Goal: Communication & Community: Answer question/provide support

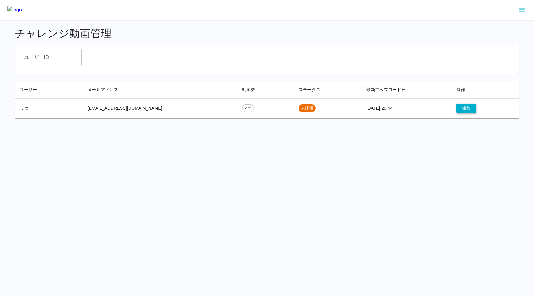
click at [460, 108] on button "編集" at bounding box center [466, 108] width 20 height 10
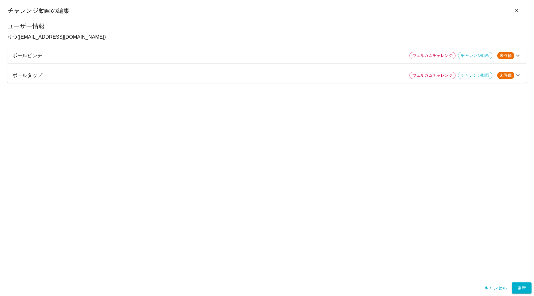
click at [136, 81] on div "ボールタップ ウェルカムチャレンジ チャレンジ動画 未評価" at bounding box center [266, 75] width 519 height 15
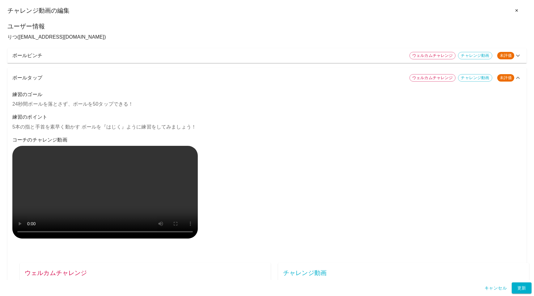
click at [246, 54] on p "ボールピンチ" at bounding box center [208, 55] width 392 height 7
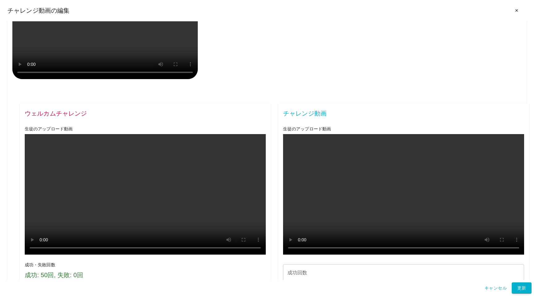
scroll to position [637, 0]
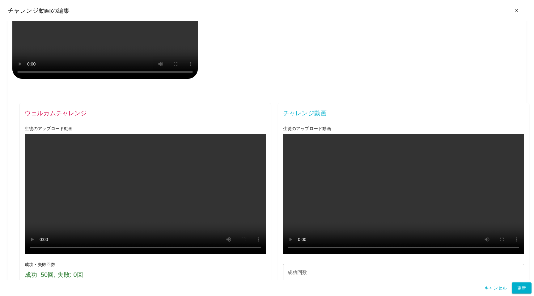
drag, startPoint x: 24, startPoint y: 96, endPoint x: 83, endPoint y: 96, distance: 59.6
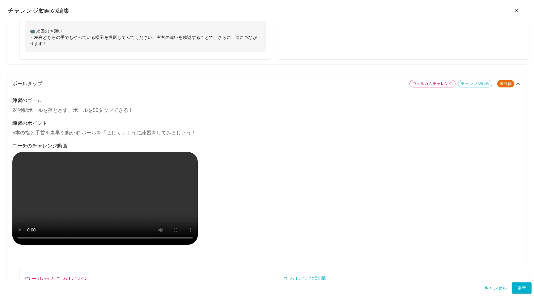
scroll to position [471, 0]
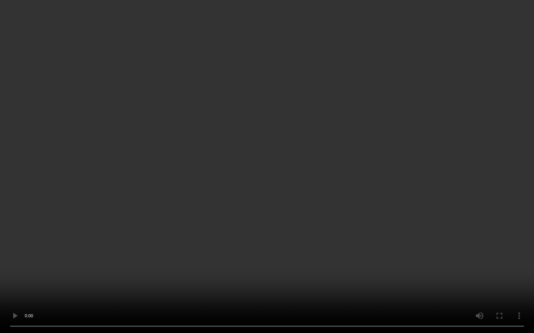
click at [305, 258] on video at bounding box center [267, 166] width 534 height 333
click at [287, 296] on video at bounding box center [267, 166] width 534 height 333
click at [375, 296] on video at bounding box center [267, 166] width 534 height 333
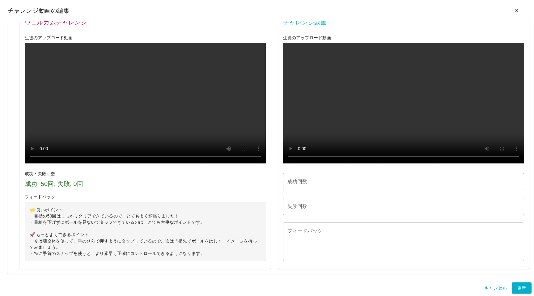
scroll to position [1271, 0]
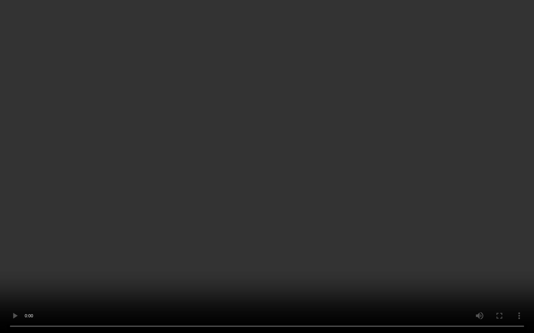
click at [398, 272] on video at bounding box center [267, 166] width 534 height 333
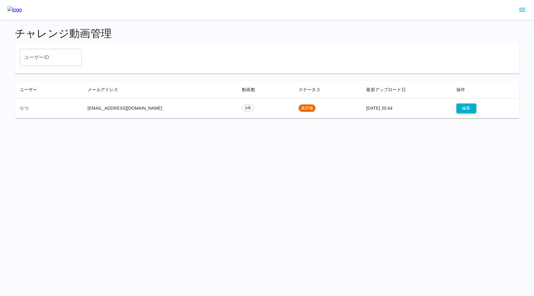
click at [457, 108] on button "編集" at bounding box center [466, 108] width 20 height 10
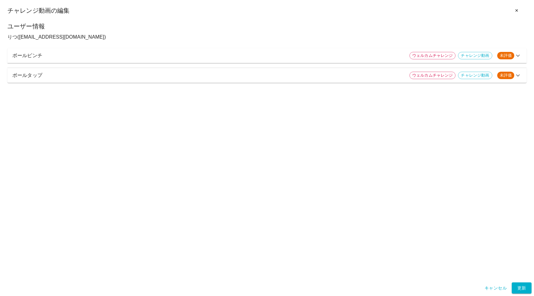
click at [291, 72] on p "ボールタップ" at bounding box center [208, 75] width 392 height 7
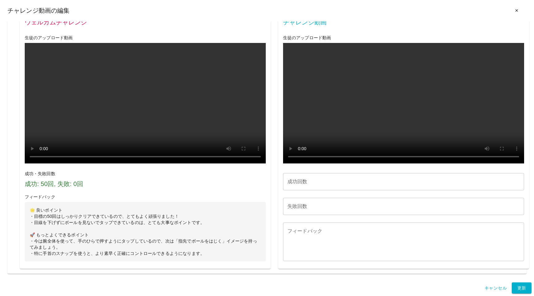
scroll to position [499, 0]
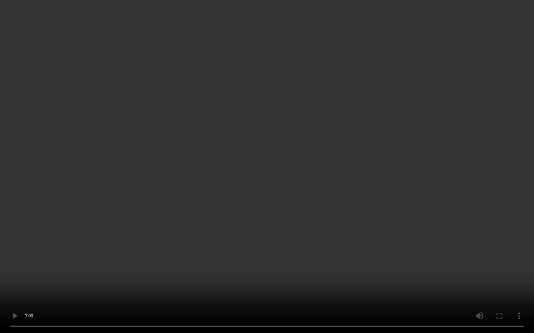
click at [54, 255] on video at bounding box center [267, 166] width 534 height 333
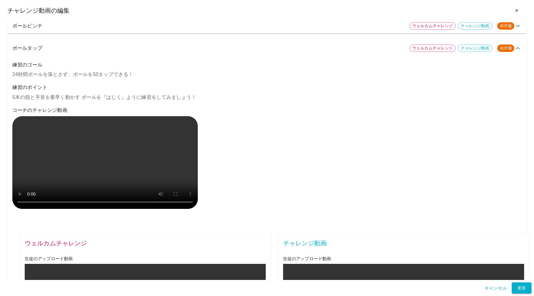
scroll to position [0, 0]
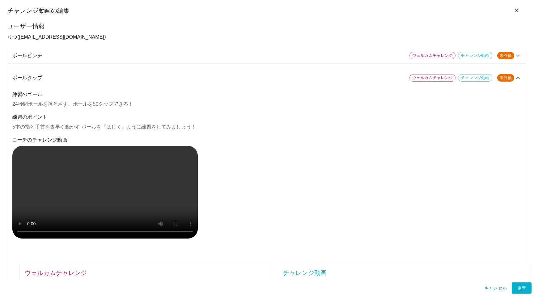
click at [52, 76] on p "ボールタップ" at bounding box center [208, 77] width 392 height 7
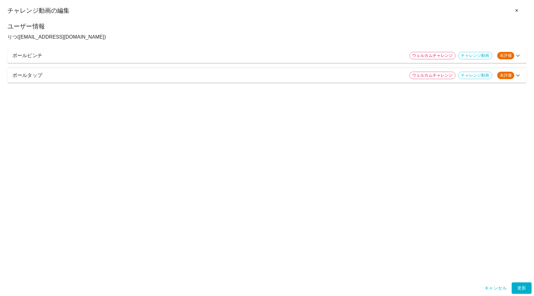
click at [57, 53] on p "ボールピンチ" at bounding box center [208, 55] width 392 height 7
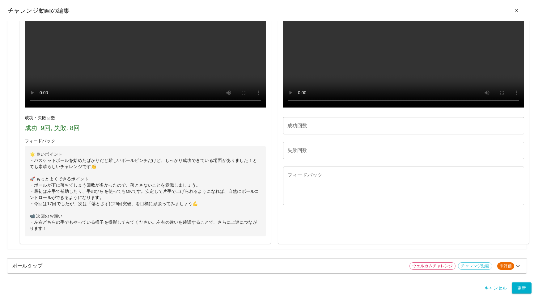
scroll to position [606, 0]
click at [57, 269] on p "ボールタップ" at bounding box center [208, 265] width 392 height 7
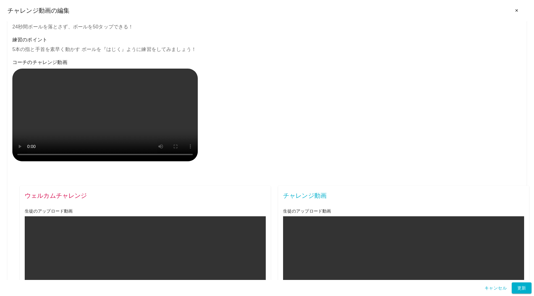
scroll to position [635, 0]
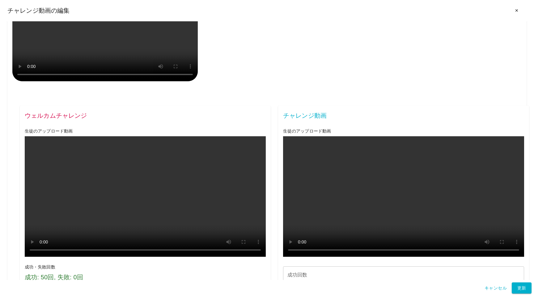
type input "**"
type input "*"
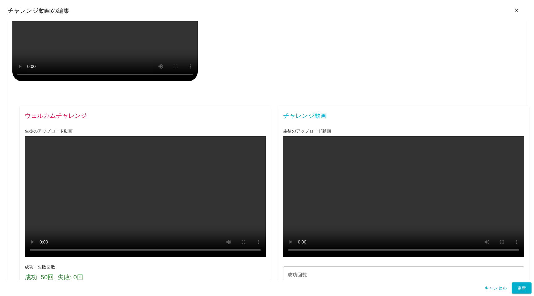
paste textarea "**********"
type textarea "**********"
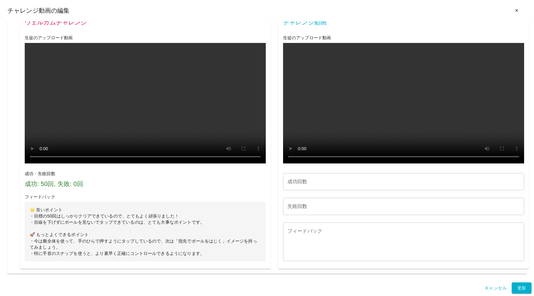
scroll to position [1366, 0]
click at [300, 184] on input "成功回数" at bounding box center [403, 181] width 241 height 17
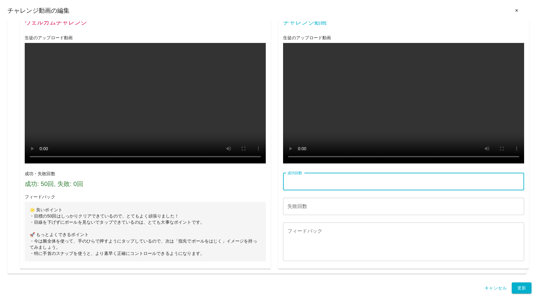
paste input "***"
type input "***"
click at [297, 212] on input "失敗回数" at bounding box center [403, 206] width 241 height 17
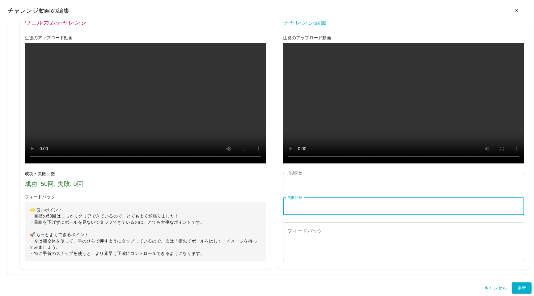
type input "*"
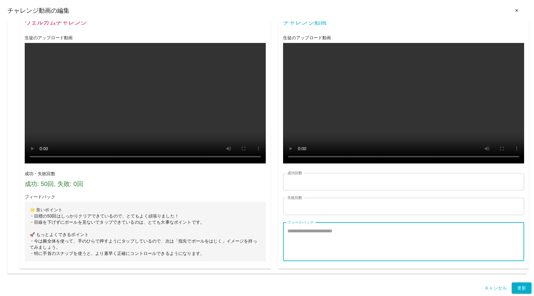
click at [299, 249] on textarea "フィードバック" at bounding box center [403, 241] width 232 height 28
click at [313, 236] on textarea "フィードバック" at bounding box center [403, 241] width 232 height 28
paste textarea "**********"
type textarea "**********"
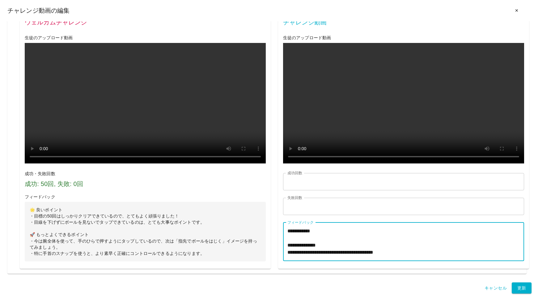
click at [305, 234] on textarea "**********" at bounding box center [403, 241] width 232 height 28
paste textarea "**********"
type textarea "**********"
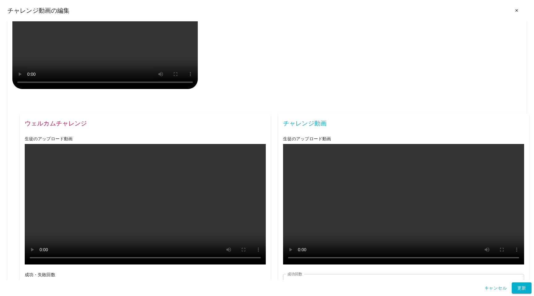
scroll to position [713, 0]
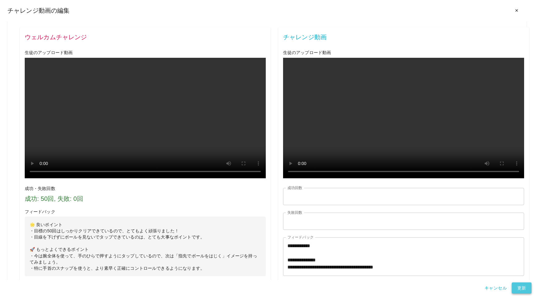
click at [520, 287] on button "更新" at bounding box center [521, 287] width 20 height 11
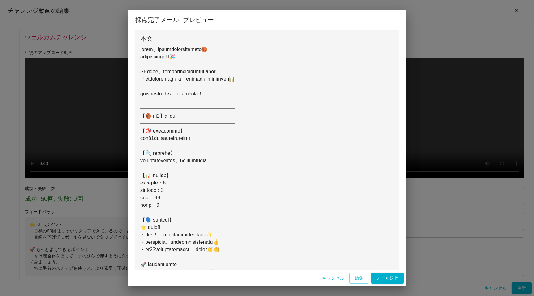
scroll to position [56, 0]
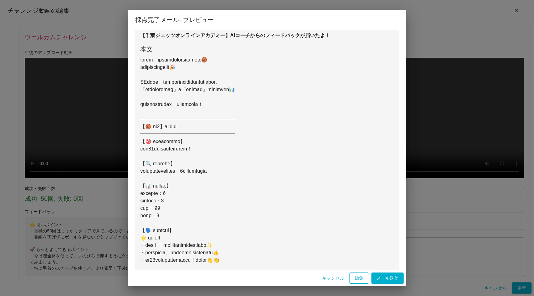
click at [361, 277] on button "編集" at bounding box center [359, 277] width 20 height 11
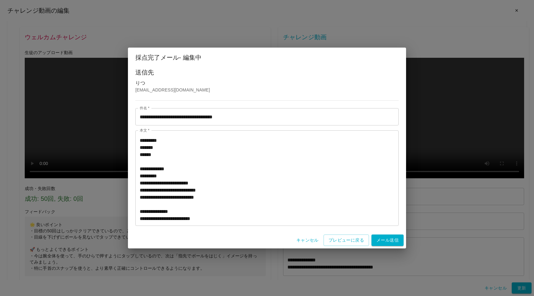
scroll to position [136, 0]
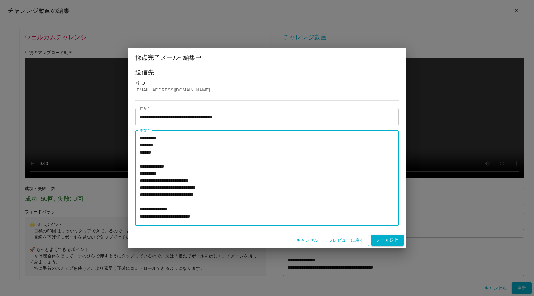
click at [175, 147] on textarea "本文   *" at bounding box center [267, 178] width 254 height 85
click at [175, 150] on textarea "本文   *" at bounding box center [267, 178] width 254 height 85
click at [175, 147] on textarea "本文   *" at bounding box center [267, 178] width 254 height 85
click at [175, 150] on textarea "本文   *" at bounding box center [267, 178] width 254 height 85
click at [176, 150] on textarea "本文   *" at bounding box center [267, 178] width 254 height 85
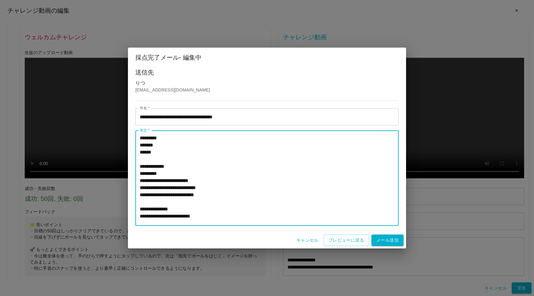
click at [176, 147] on textarea "本文   *" at bounding box center [267, 178] width 254 height 85
click at [176, 150] on textarea "本文   *" at bounding box center [267, 178] width 254 height 85
drag, startPoint x: 159, startPoint y: 197, endPoint x: 155, endPoint y: 196, distance: 3.7
click at [155, 196] on textarea "本文   *" at bounding box center [267, 178] width 254 height 85
click at [176, 147] on textarea "本文   *" at bounding box center [267, 178] width 254 height 85
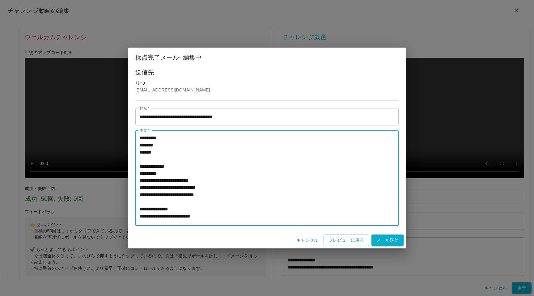
click at [174, 153] on textarea "本文   *" at bounding box center [267, 178] width 254 height 85
click at [178, 146] on textarea "本文   *" at bounding box center [267, 178] width 254 height 85
click at [196, 144] on textarea "本文   *" at bounding box center [267, 178] width 254 height 85
click at [174, 153] on textarea "本文   *" at bounding box center [267, 178] width 254 height 85
click at [178, 153] on textarea "本文   *" at bounding box center [267, 178] width 254 height 85
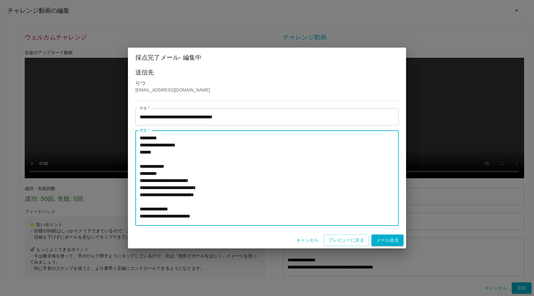
click at [188, 173] on textarea "本文   *" at bounding box center [267, 178] width 254 height 85
click at [185, 145] on textarea "本文   *" at bounding box center [267, 178] width 254 height 85
click at [181, 154] on textarea "本文   *" at bounding box center [267, 178] width 254 height 85
click at [191, 145] on textarea "本文   *" at bounding box center [267, 178] width 254 height 85
click at [181, 153] on textarea "本文   *" at bounding box center [267, 178] width 254 height 85
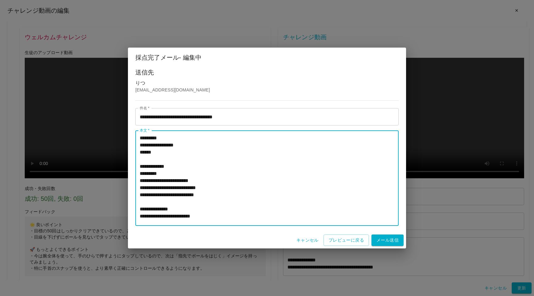
click at [170, 146] on textarea "本文   *" at bounding box center [267, 178] width 254 height 85
click at [173, 153] on textarea "本文   *" at bounding box center [267, 178] width 254 height 85
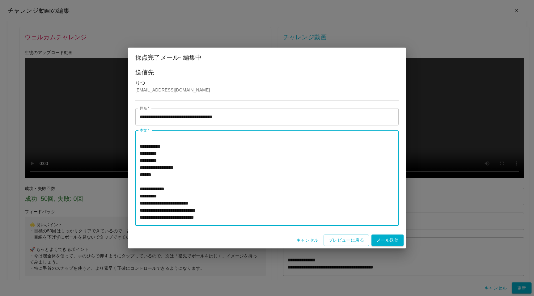
scroll to position [112, 0]
click at [171, 170] on textarea "本文   *" at bounding box center [267, 178] width 254 height 85
click at [171, 175] on textarea "本文   *" at bounding box center [267, 178] width 254 height 85
click at [191, 171] on textarea "本文   *" at bounding box center [267, 178] width 254 height 85
click at [195, 177] on textarea "本文   *" at bounding box center [267, 178] width 254 height 85
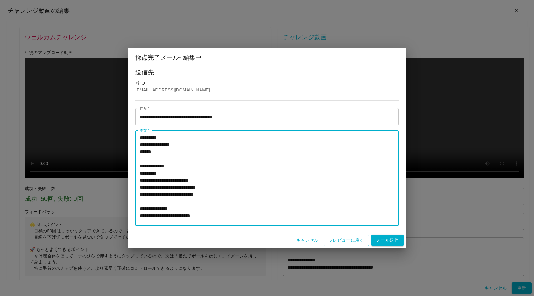
scroll to position [140, 0]
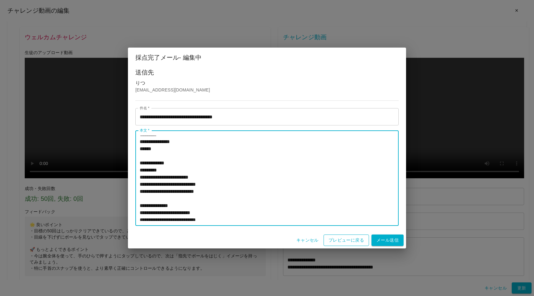
type textarea "**********"
click at [348, 241] on button "プレビューに戻る" at bounding box center [345, 239] width 45 height 11
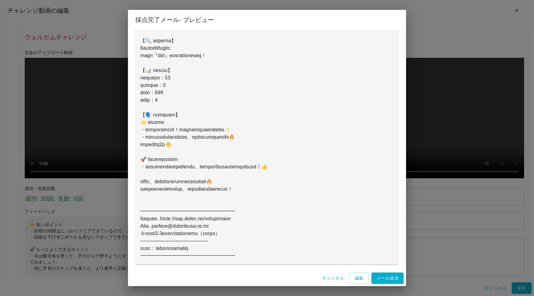
scroll to position [364, 0]
drag, startPoint x: 140, startPoint y: 182, endPoint x: 316, endPoint y: 190, distance: 175.6
click at [316, 190] on pre at bounding box center [266, 2] width 253 height 511
copy pre "けていこう🔥 千葉ジェッツオンラインアカデミーは、いつでもキミの挑戦を応援してるよ！ ━━━━━━━━━━━━━━━━━━━ Se"
click at [356, 274] on button "編集" at bounding box center [359, 277] width 20 height 11
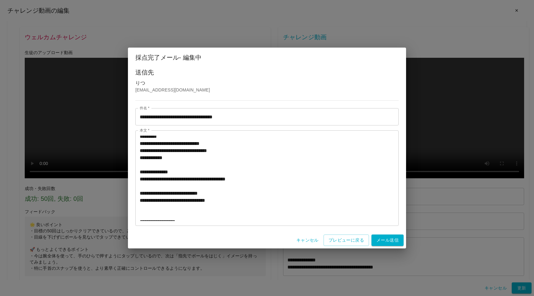
scroll to position [367, 0]
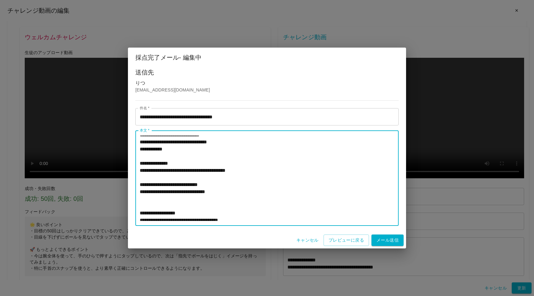
drag, startPoint x: 324, startPoint y: 194, endPoint x: 151, endPoint y: 178, distance: 173.0
click at [151, 178] on textarea "本文   *" at bounding box center [267, 178] width 254 height 85
click at [141, 182] on textarea "本文   *" at bounding box center [267, 178] width 254 height 85
click at [317, 191] on textarea "本文   *" at bounding box center [267, 178] width 254 height 85
paste textarea "**********"
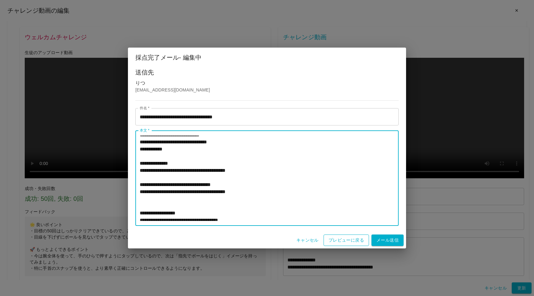
type textarea "**********"
click at [336, 239] on button "プレビューに戻る" at bounding box center [345, 239] width 45 height 11
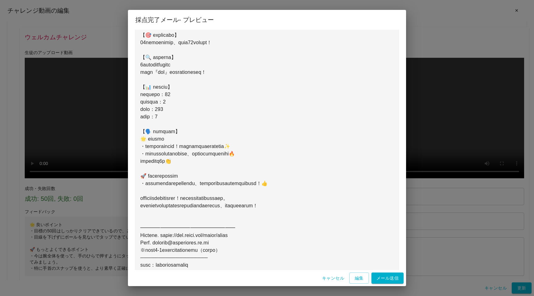
scroll to position [364, 0]
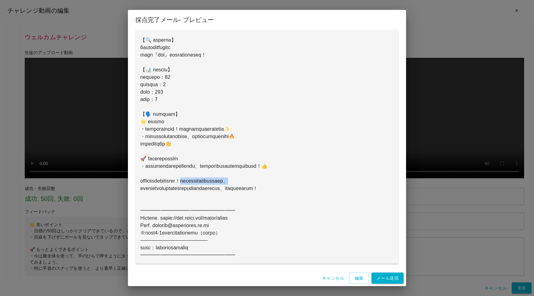
drag, startPoint x: 235, startPoint y: 181, endPoint x: 326, endPoint y: 182, distance: 90.8
click at [326, 182] on pre at bounding box center [266, 2] width 253 height 511
click at [172, 178] on pre at bounding box center [266, 2] width 253 height 511
click at [358, 277] on button "編集" at bounding box center [359, 277] width 20 height 11
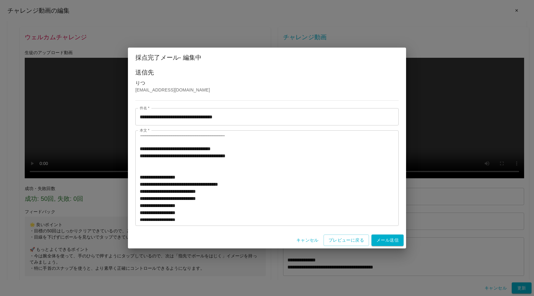
scroll to position [385, 0]
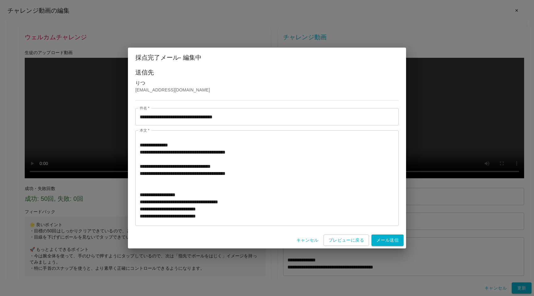
click at [367, 174] on textarea "本文   *" at bounding box center [267, 178] width 254 height 85
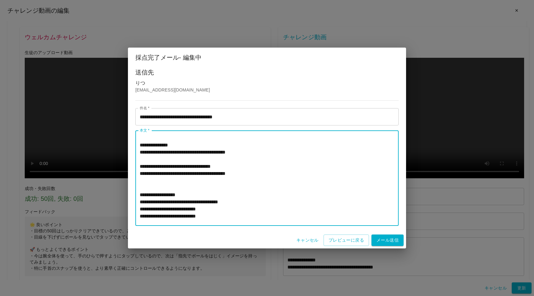
click at [141, 165] on textarea "本文   *" at bounding box center [267, 178] width 254 height 85
paste textarea "** ****"
type textarea "**********"
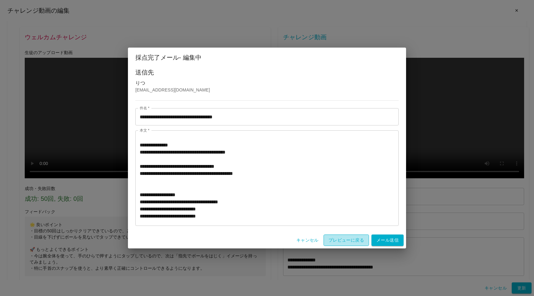
click at [333, 241] on button "プレビューに戻る" at bounding box center [345, 239] width 45 height 11
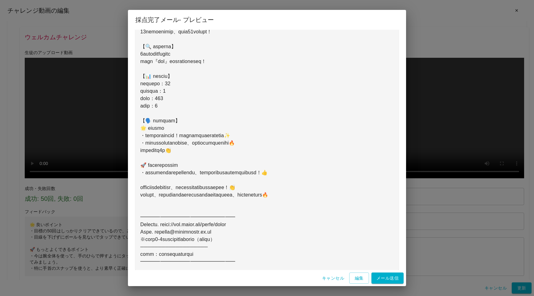
scroll to position [364, 0]
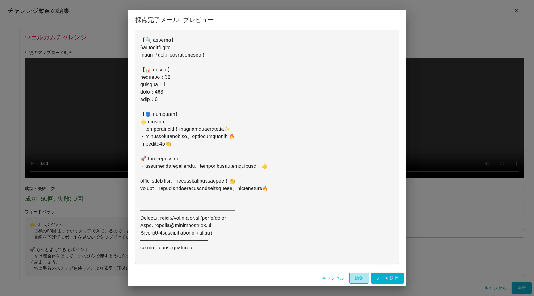
click at [354, 278] on button "編集" at bounding box center [359, 277] width 20 height 11
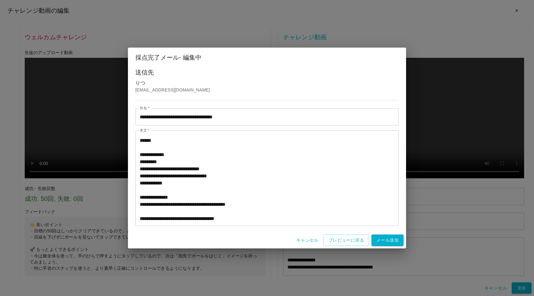
scroll to position [405, 0]
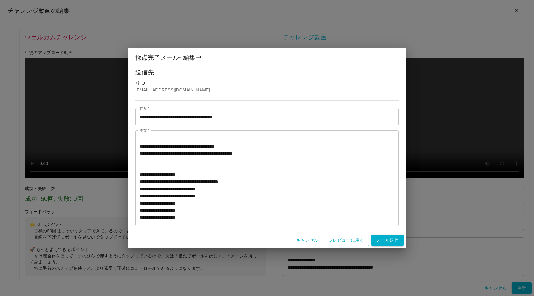
click at [325, 146] on textarea "本文   *" at bounding box center [267, 178] width 254 height 85
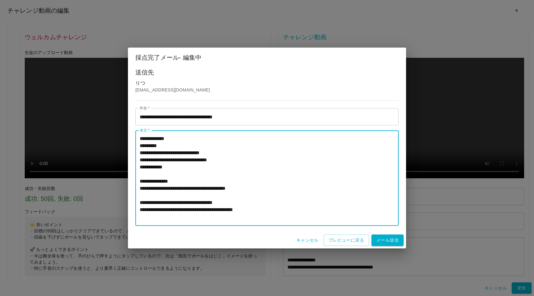
scroll to position [347, 0]
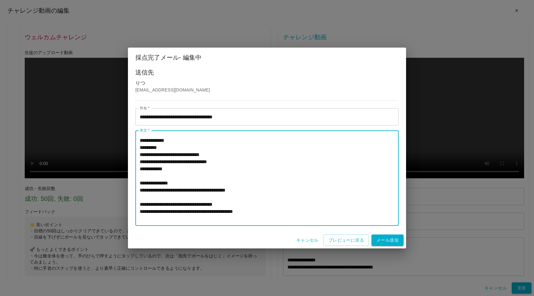
click at [355, 192] on textarea "本文   *" at bounding box center [267, 178] width 254 height 85
type textarea "**********"
click at [351, 240] on button "プレビューに戻る" at bounding box center [345, 239] width 45 height 11
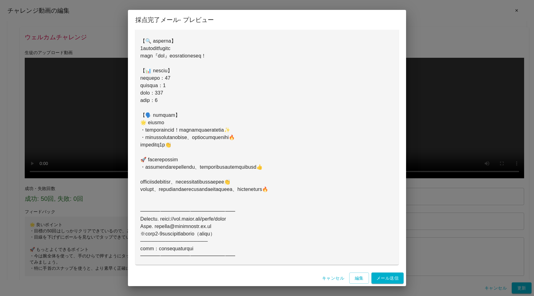
scroll to position [364, 0]
click at [355, 278] on button "編集" at bounding box center [359, 277] width 20 height 11
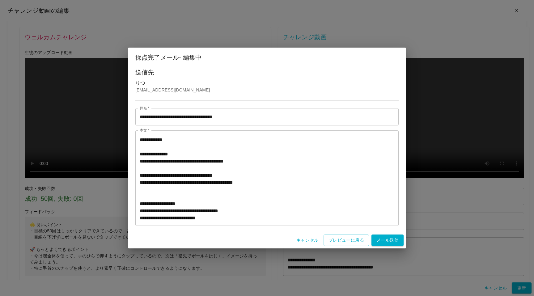
scroll to position [371, 0]
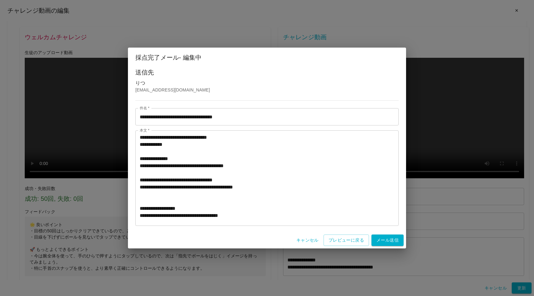
click at [170, 171] on textarea "本文   *" at bounding box center [267, 178] width 254 height 85
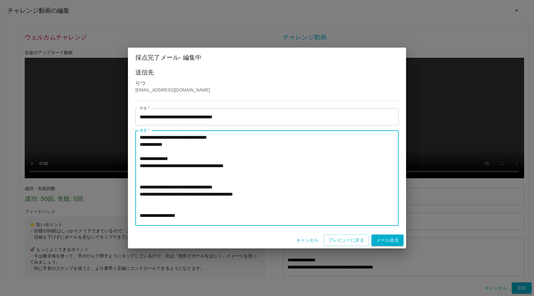
click at [159, 206] on textarea "本文   *" at bounding box center [267, 178] width 254 height 85
click at [170, 193] on textarea "本文   *" at bounding box center [267, 178] width 254 height 85
click at [183, 188] on textarea "本文   *" at bounding box center [267, 178] width 254 height 85
click at [378, 195] on textarea "本文   *" at bounding box center [267, 178] width 254 height 85
type textarea "**********"
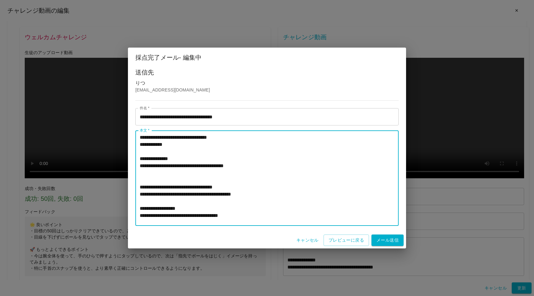
click at [304, 194] on textarea "本文   *" at bounding box center [267, 178] width 254 height 85
click at [347, 241] on button "プレビューに戻る" at bounding box center [345, 239] width 45 height 11
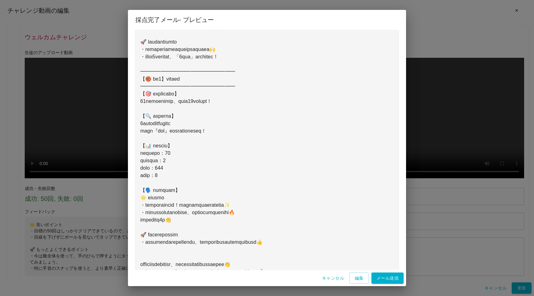
scroll to position [364, 0]
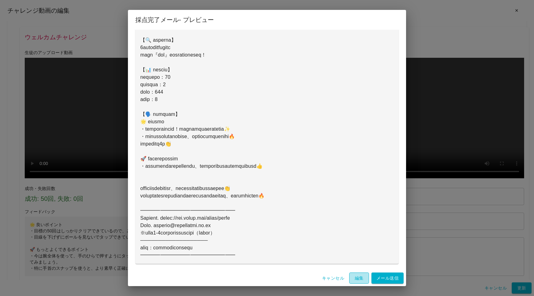
click at [358, 274] on button "編集" at bounding box center [359, 277] width 20 height 11
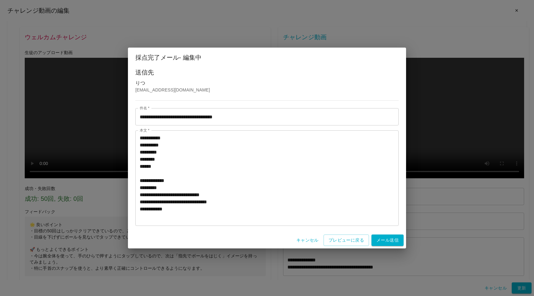
scroll to position [405, 0]
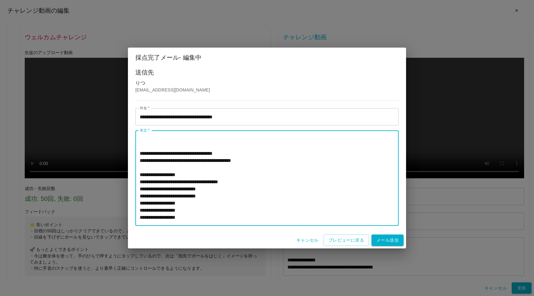
drag, startPoint x: 311, startPoint y: 162, endPoint x: 298, endPoint y: 162, distance: 13.0
click at [298, 162] on textarea "本文   *" at bounding box center [267, 178] width 254 height 85
type textarea "**********"
click at [337, 239] on button "プレビューに戻る" at bounding box center [345, 239] width 45 height 11
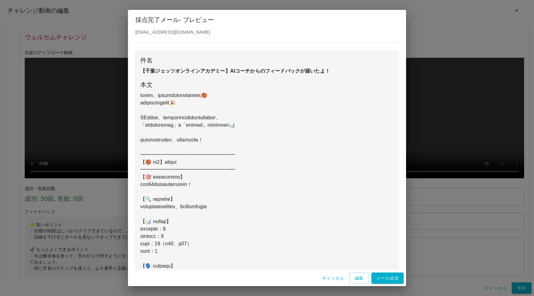
scroll to position [0, 0]
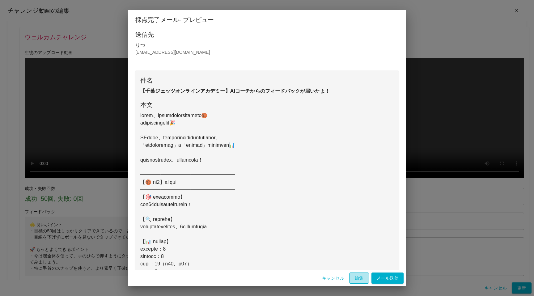
click at [364, 279] on button "編集" at bounding box center [359, 277] width 20 height 11
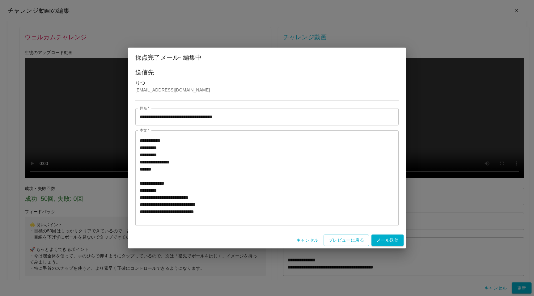
scroll to position [167, 0]
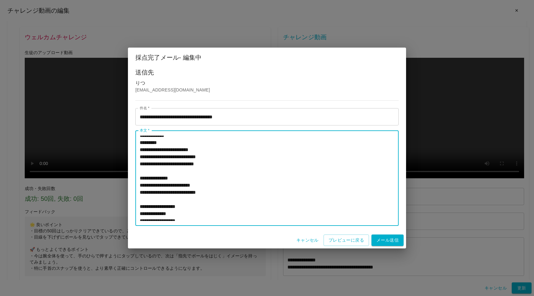
drag, startPoint x: 147, startPoint y: 143, endPoint x: 182, endPoint y: 143, distance: 34.9
click at [182, 143] on textarea "本文   *" at bounding box center [267, 178] width 254 height 85
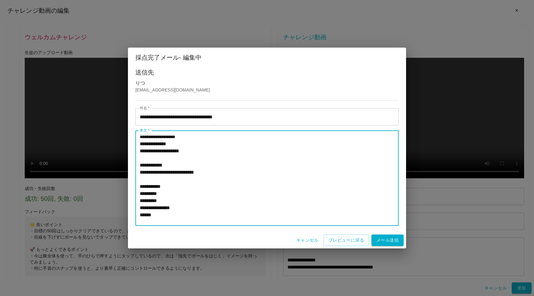
scroll to position [0, 0]
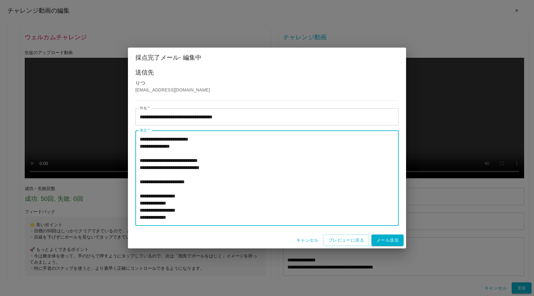
drag, startPoint x: 145, startPoint y: 167, endPoint x: 197, endPoint y: 165, distance: 51.9
click at [197, 165] on textarea "本文   *" at bounding box center [267, 178] width 254 height 85
paste textarea
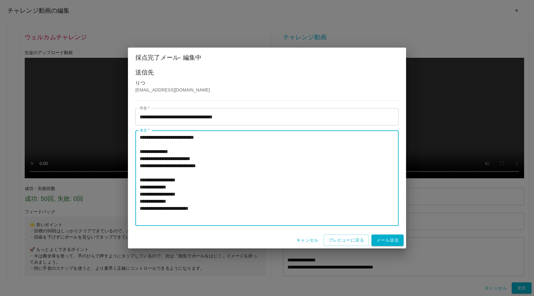
drag, startPoint x: 147, startPoint y: 151, endPoint x: 207, endPoint y: 149, distance: 60.3
click at [207, 149] on textarea "本文   *" at bounding box center [267, 178] width 254 height 85
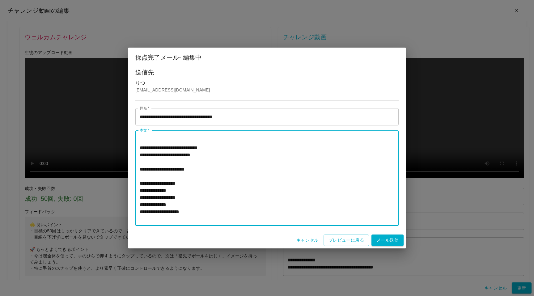
scroll to position [0, 0]
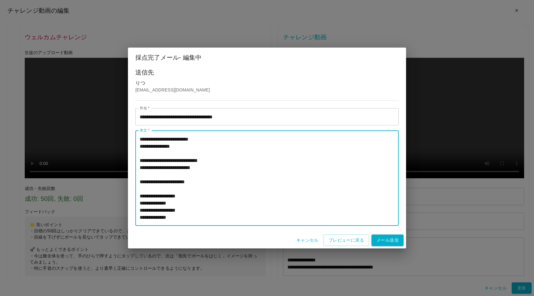
drag, startPoint x: 219, startPoint y: 166, endPoint x: 190, endPoint y: 166, distance: 28.7
click at [190, 166] on textarea "本文   *" at bounding box center [267, 178] width 254 height 85
paste textarea "******"
click at [183, 168] on textarea "本文   *" at bounding box center [267, 178] width 254 height 85
type textarea "**********"
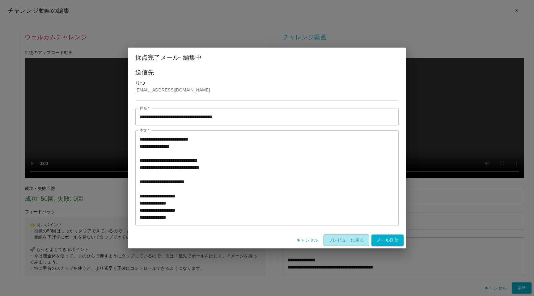
click at [339, 237] on button "プレビューに戻る" at bounding box center [345, 239] width 45 height 11
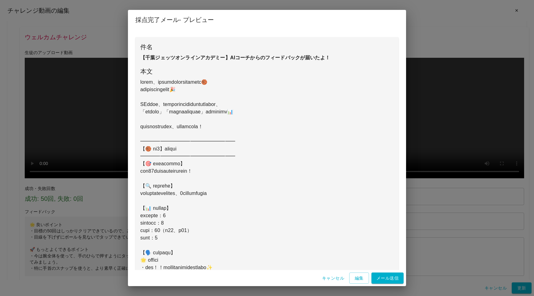
scroll to position [34, 0]
click at [357, 278] on button "編集" at bounding box center [359, 277] width 20 height 11
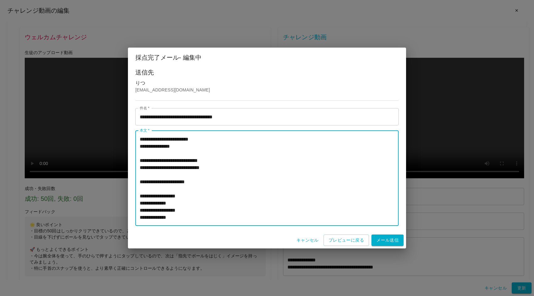
drag, startPoint x: 169, startPoint y: 204, endPoint x: 142, endPoint y: 203, distance: 26.9
click at [142, 203] on textarea "本文   *" at bounding box center [267, 178] width 254 height 85
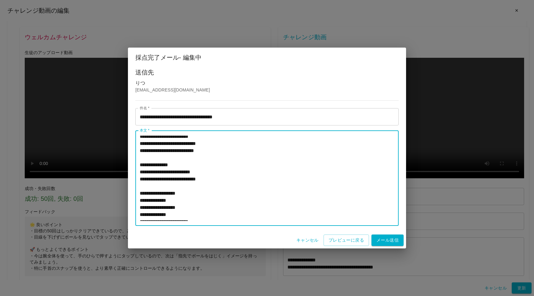
scroll to position [182, 0]
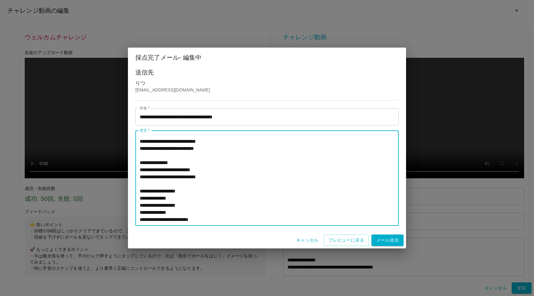
drag, startPoint x: 169, startPoint y: 199, endPoint x: 139, endPoint y: 199, distance: 29.6
click at [140, 199] on textarea "本文   *" at bounding box center [267, 178] width 254 height 85
click at [171, 198] on textarea "本文   *" at bounding box center [267, 178] width 254 height 85
click at [173, 200] on textarea "本文   *" at bounding box center [267, 178] width 254 height 85
click at [166, 199] on textarea "本文   *" at bounding box center [267, 178] width 254 height 85
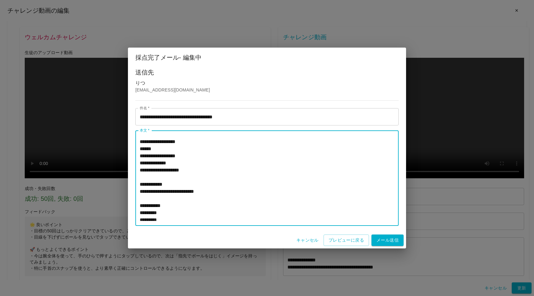
scroll to position [0, 0]
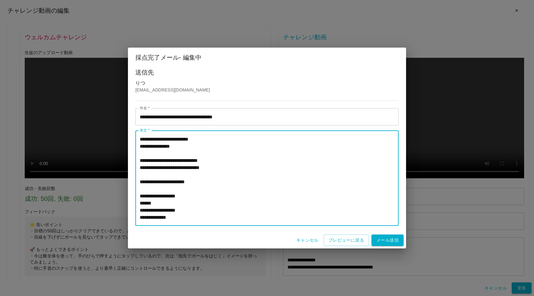
click at [140, 169] on textarea "本文   *" at bounding box center [267, 178] width 254 height 85
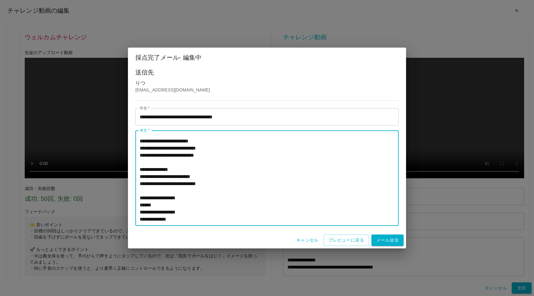
scroll to position [156, 0]
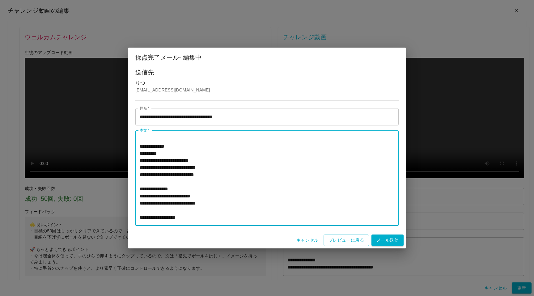
click at [209, 190] on textarea "本文   *" at bounding box center [267, 178] width 254 height 85
click at [191, 153] on textarea "本文   *" at bounding box center [267, 178] width 254 height 85
click at [214, 187] on textarea "本文   *" at bounding box center [267, 178] width 254 height 85
drag, startPoint x: 147, startPoint y: 190, endPoint x: 214, endPoint y: 190, distance: 67.0
click at [214, 190] on textarea "本文   *" at bounding box center [267, 178] width 254 height 85
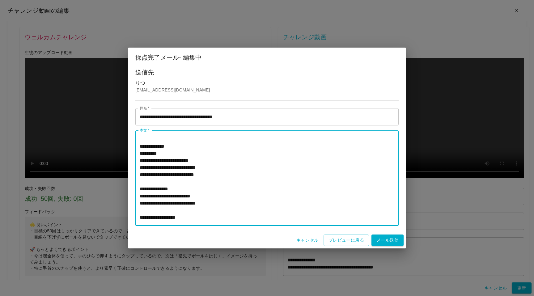
click at [213, 190] on textarea "本文   *" at bounding box center [267, 178] width 254 height 85
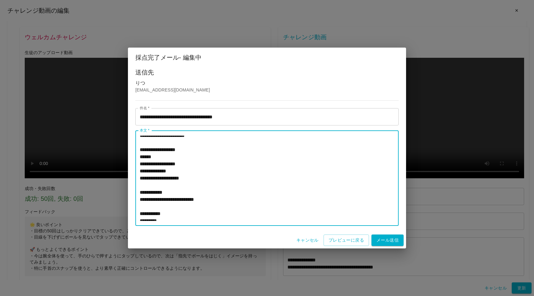
scroll to position [0, 0]
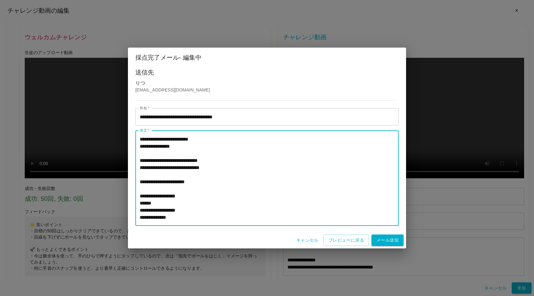
drag, startPoint x: 249, startPoint y: 168, endPoint x: 139, endPoint y: 165, distance: 109.7
click at [139, 165] on div "* 本文 *" at bounding box center [266, 177] width 263 height 95
type textarea "**********"
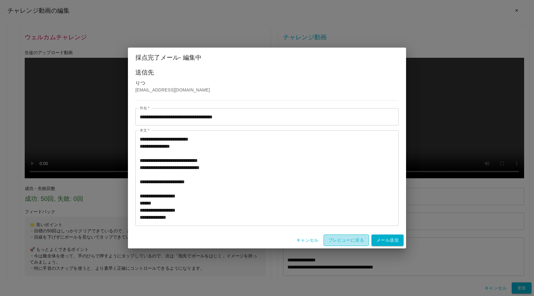
click at [348, 242] on button "プレビューに戻る" at bounding box center [345, 239] width 45 height 11
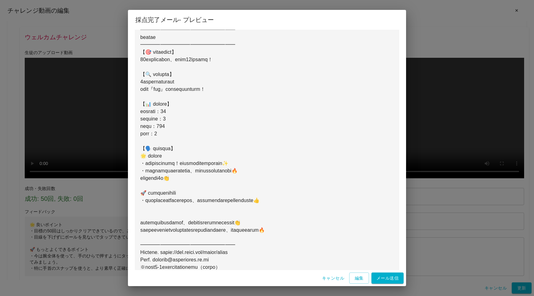
scroll to position [329, 0]
drag, startPoint x: 141, startPoint y: 224, endPoint x: 180, endPoint y: 235, distance: 40.8
click at [180, 235] on pre at bounding box center [266, 37] width 253 height 511
click at [156, 210] on pre at bounding box center [266, 37] width 253 height 511
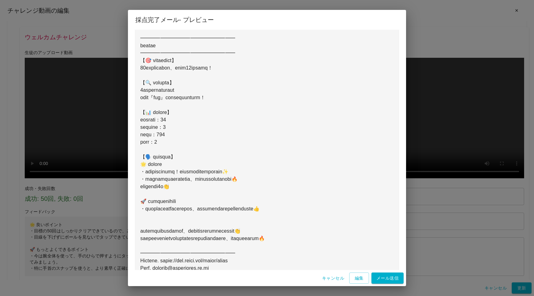
scroll to position [322, 0]
click at [359, 276] on button "編集" at bounding box center [359, 277] width 20 height 11
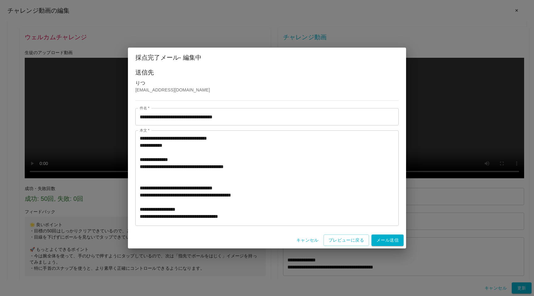
scroll to position [365, 0]
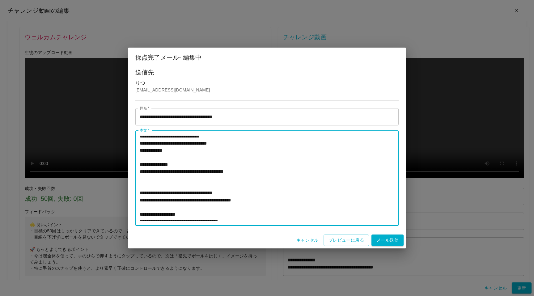
click at [204, 185] on textarea "本文   *" at bounding box center [267, 178] width 254 height 85
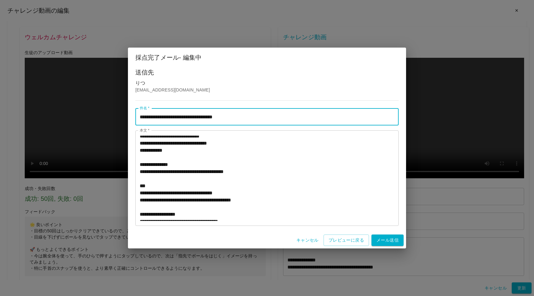
drag, startPoint x: 145, startPoint y: 117, endPoint x: 140, endPoint y: 117, distance: 4.6
click at [140, 117] on input "**********" at bounding box center [266, 116] width 263 height 17
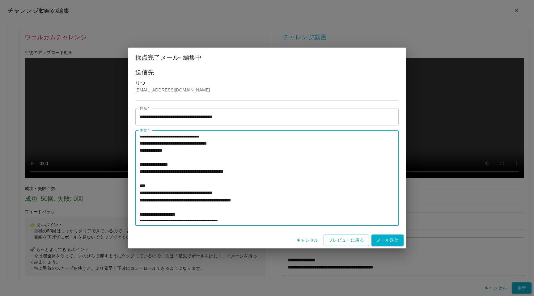
click at [150, 172] on textarea "本文   *" at bounding box center [267, 178] width 254 height 85
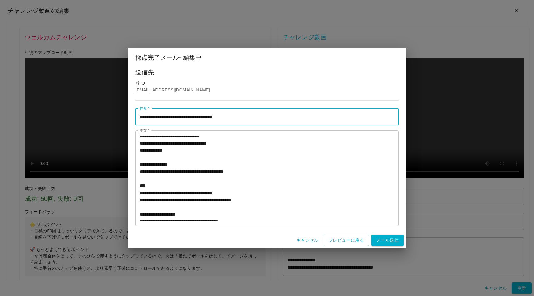
drag, startPoint x: 144, startPoint y: 115, endPoint x: 139, endPoint y: 115, distance: 5.3
click at [139, 115] on input "**********" at bounding box center [266, 116] width 263 height 17
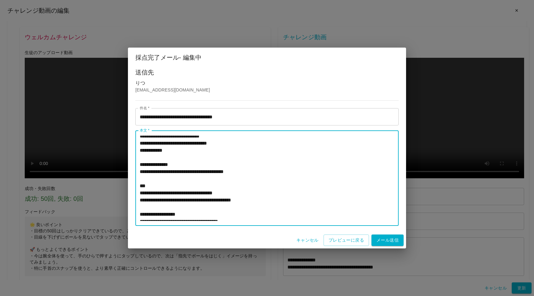
click at [141, 184] on textarea "本文   *" at bounding box center [267, 178] width 254 height 85
paste textarea "*"
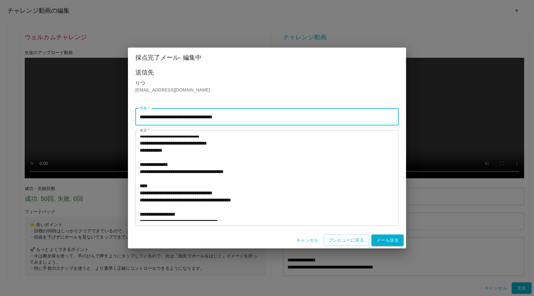
drag, startPoint x: 228, startPoint y: 117, endPoint x: 223, endPoint y: 116, distance: 5.9
click at [223, 116] on input "**********" at bounding box center [266, 116] width 263 height 17
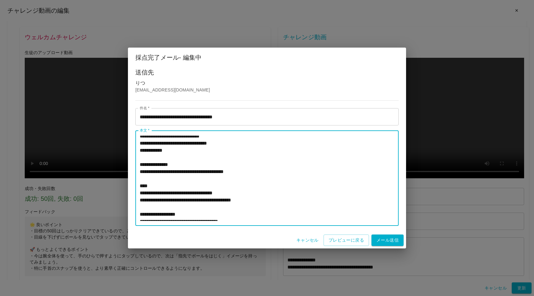
click at [165, 187] on textarea "本文   *" at bounding box center [267, 178] width 254 height 85
paste textarea "*"
type textarea "**********"
click at [336, 240] on button "プレビューに戻る" at bounding box center [345, 239] width 45 height 11
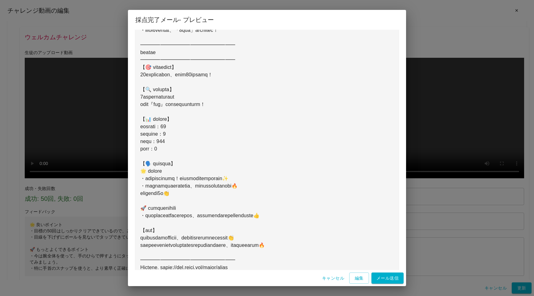
scroll to position [305, 0]
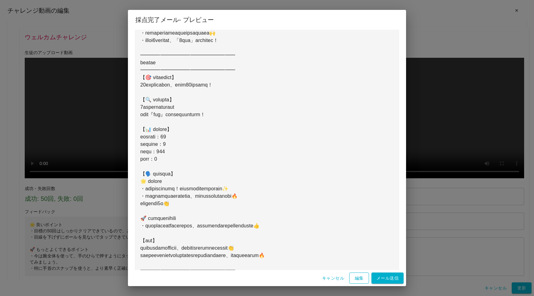
click at [360, 277] on button "編集" at bounding box center [359, 277] width 20 height 11
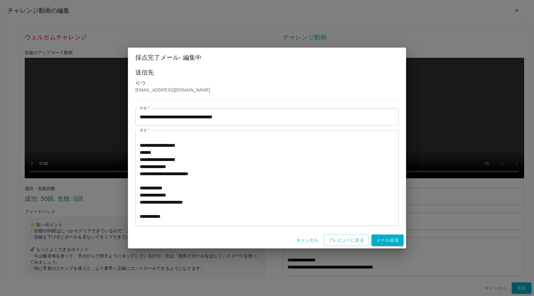
scroll to position [215, 0]
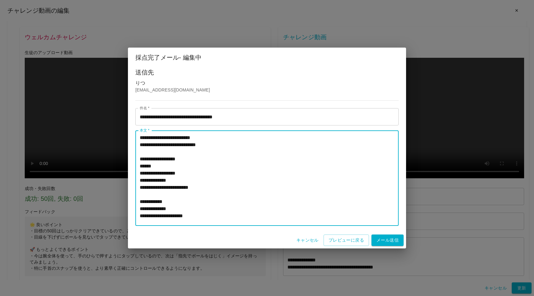
drag, startPoint x: 242, startPoint y: 160, endPoint x: 136, endPoint y: 159, distance: 106.5
click at [136, 159] on div "* 本文 *" at bounding box center [266, 177] width 263 height 95
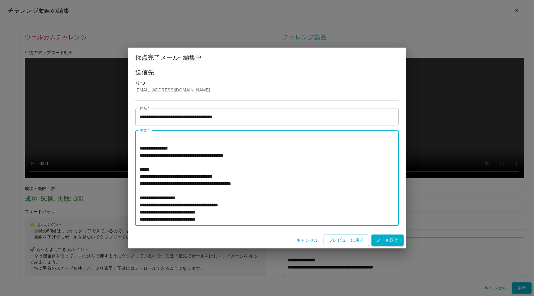
scroll to position [391, 0]
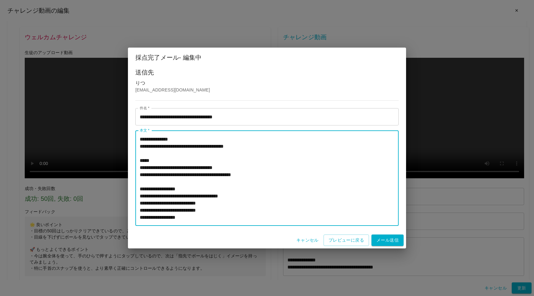
click at [168, 155] on textarea "本文   *" at bounding box center [267, 178] width 254 height 85
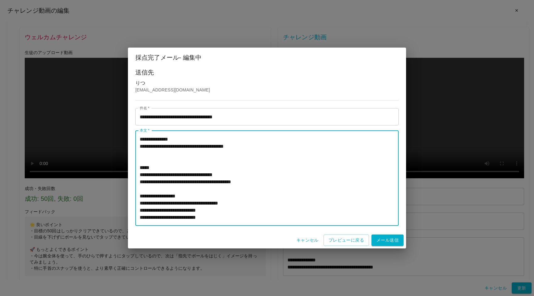
paste textarea "**********"
click at [167, 168] on textarea "本文   *" at bounding box center [267, 178] width 254 height 85
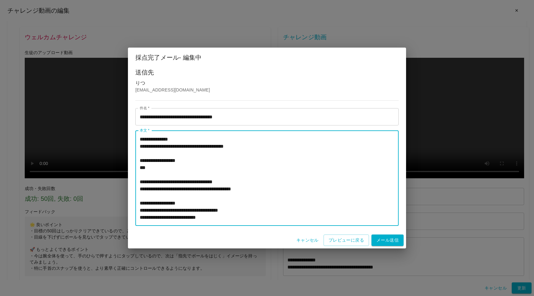
paste textarea "**********"
type textarea "**********"
click at [349, 238] on button "プレビューに戻る" at bounding box center [345, 239] width 45 height 11
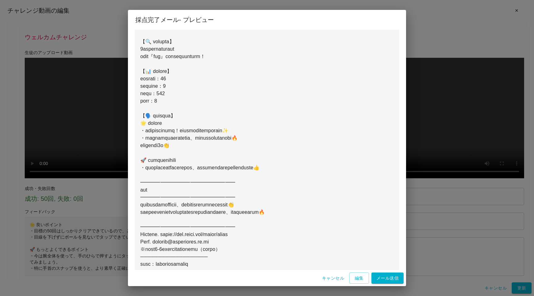
scroll to position [379, 0]
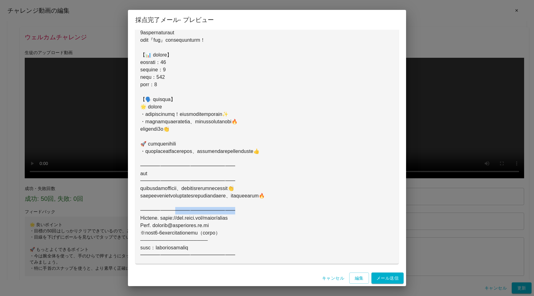
drag, startPoint x: 237, startPoint y: 210, endPoint x: 175, endPoint y: 212, distance: 61.8
click at [357, 276] on button "編集" at bounding box center [359, 277] width 20 height 11
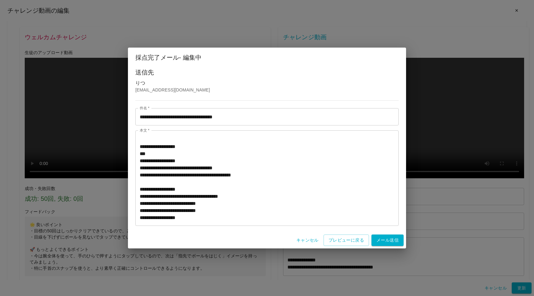
scroll to position [397, 0]
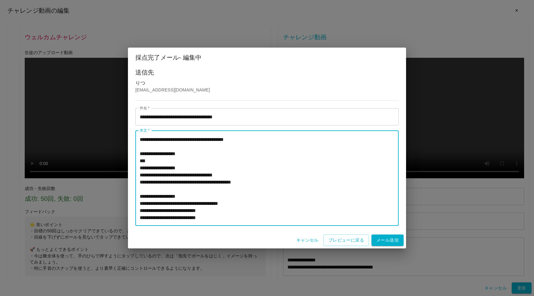
click at [230, 190] on textarea "本文   *" at bounding box center [267, 178] width 254 height 85
type textarea "**********"
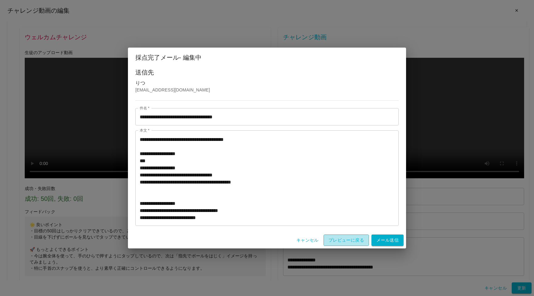
click at [342, 237] on button "プレビューに戻る" at bounding box center [345, 239] width 45 height 11
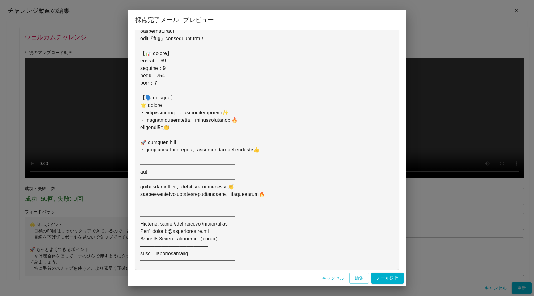
scroll to position [385, 0]
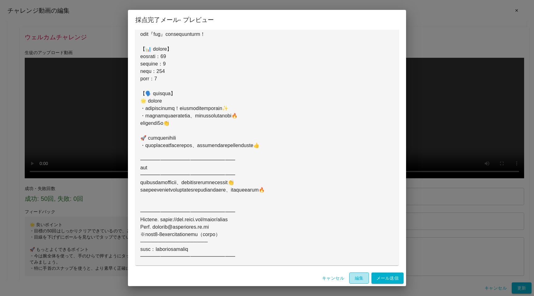
click at [356, 278] on button "編集" at bounding box center [359, 277] width 20 height 11
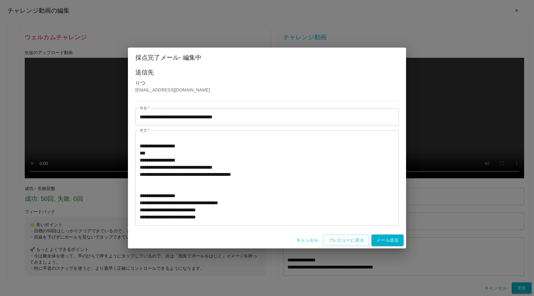
scroll to position [402, 0]
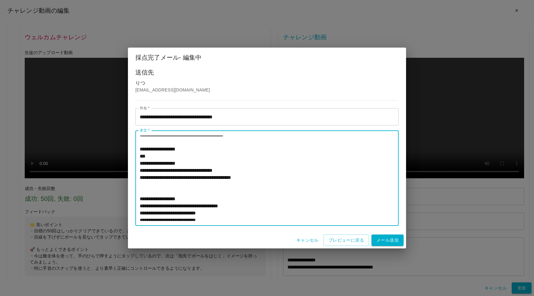
click at [188, 150] on textarea "本文   *" at bounding box center [267, 178] width 254 height 85
click at [184, 164] on textarea "本文   *" at bounding box center [267, 178] width 254 height 85
type textarea "**********"
click at [336, 241] on button "プレビューに戻る" at bounding box center [345, 239] width 45 height 11
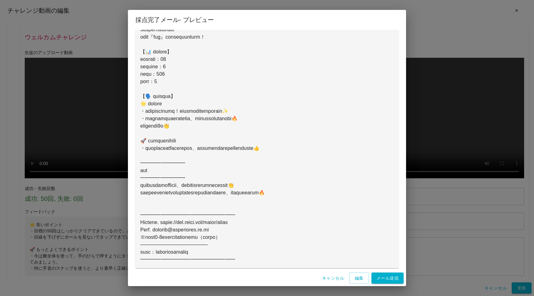
scroll to position [387, 0]
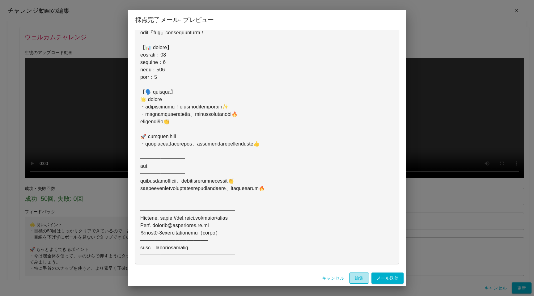
click at [353, 277] on button "編集" at bounding box center [359, 277] width 20 height 11
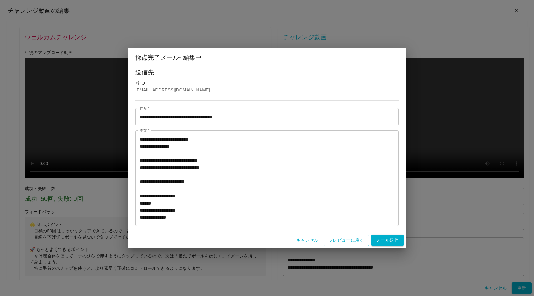
click at [247, 199] on textarea "本文   *" at bounding box center [267, 178] width 254 height 85
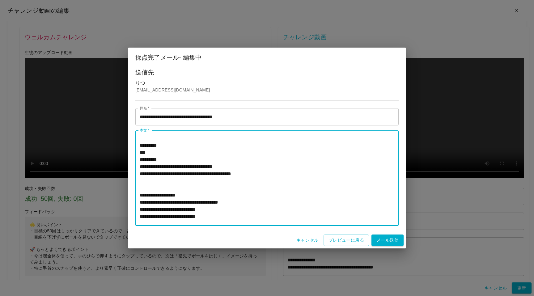
scroll to position [393, 0]
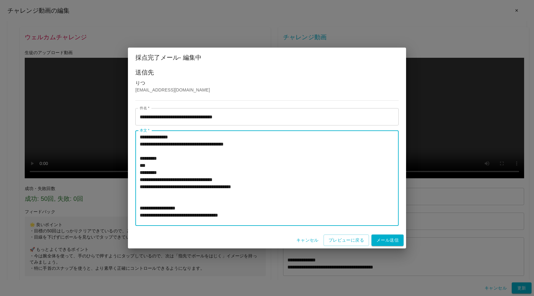
click at [191, 159] on textarea "本文   *" at bounding box center [267, 178] width 254 height 85
paste textarea "**********"
click at [194, 173] on textarea "本文   *" at bounding box center [267, 178] width 254 height 85
paste textarea "**********"
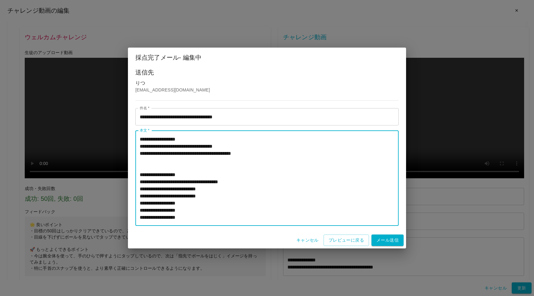
scroll to position [424, 0]
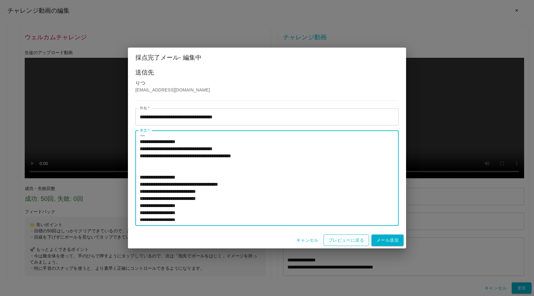
type textarea "**********"
click at [341, 242] on button "プレビューに戻る" at bounding box center [345, 239] width 45 height 11
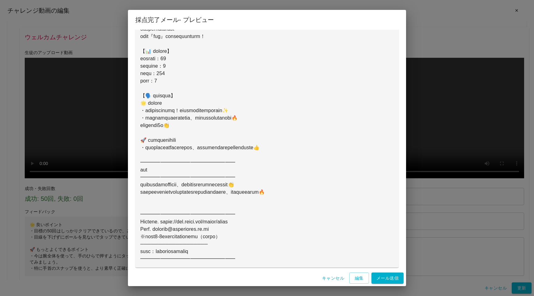
scroll to position [387, 0]
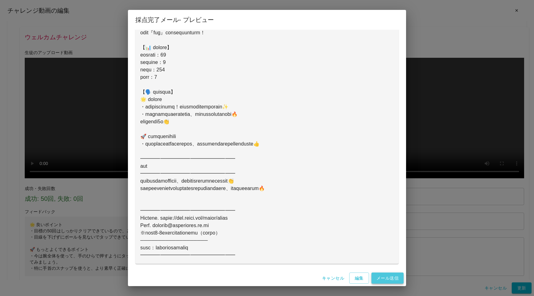
click at [380, 276] on button "メール送信" at bounding box center [387, 277] width 32 height 11
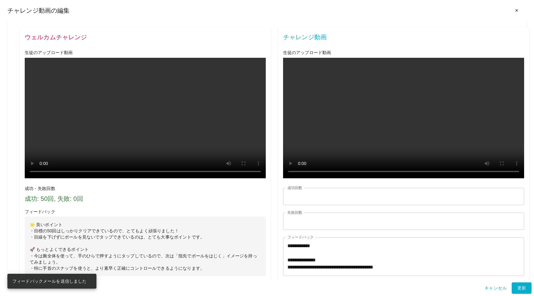
scroll to position [364, 0]
